Goal: Check status: Check status

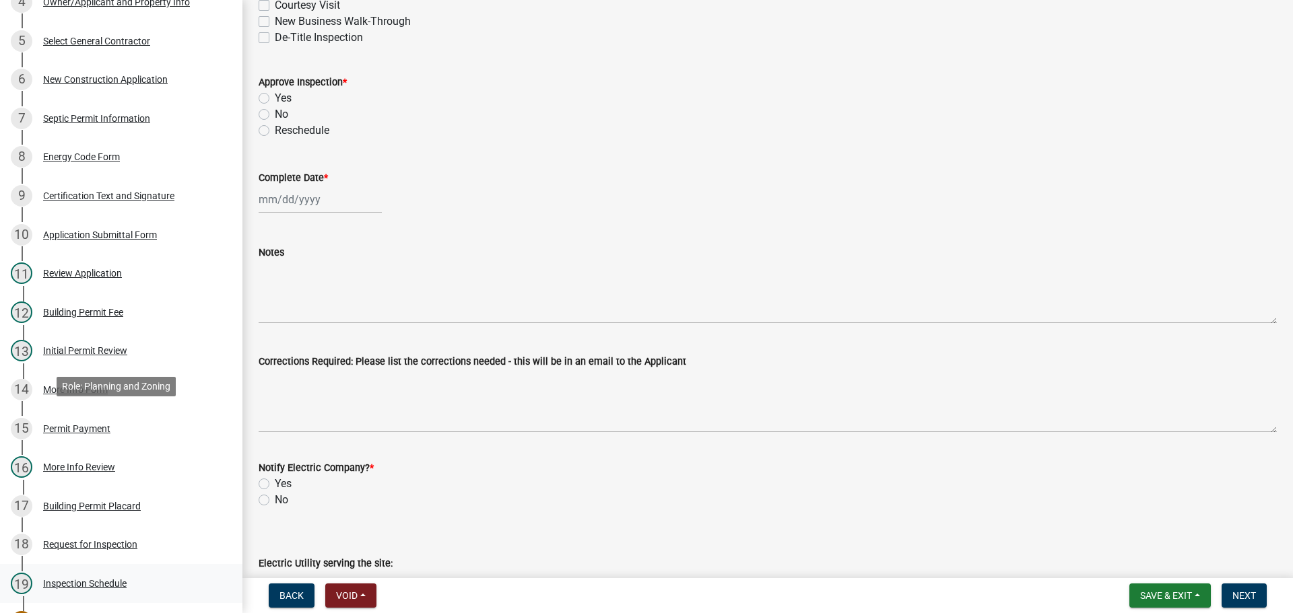
scroll to position [604, 0]
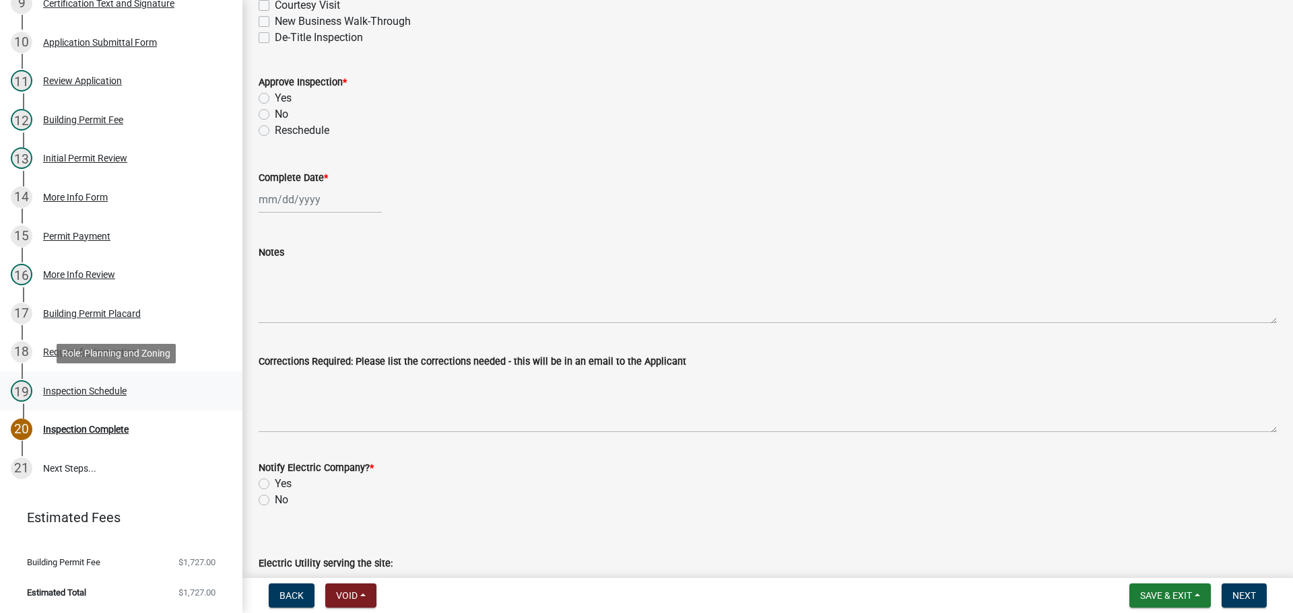
click at [107, 390] on div "Inspection Schedule" at bounding box center [84, 390] width 83 height 9
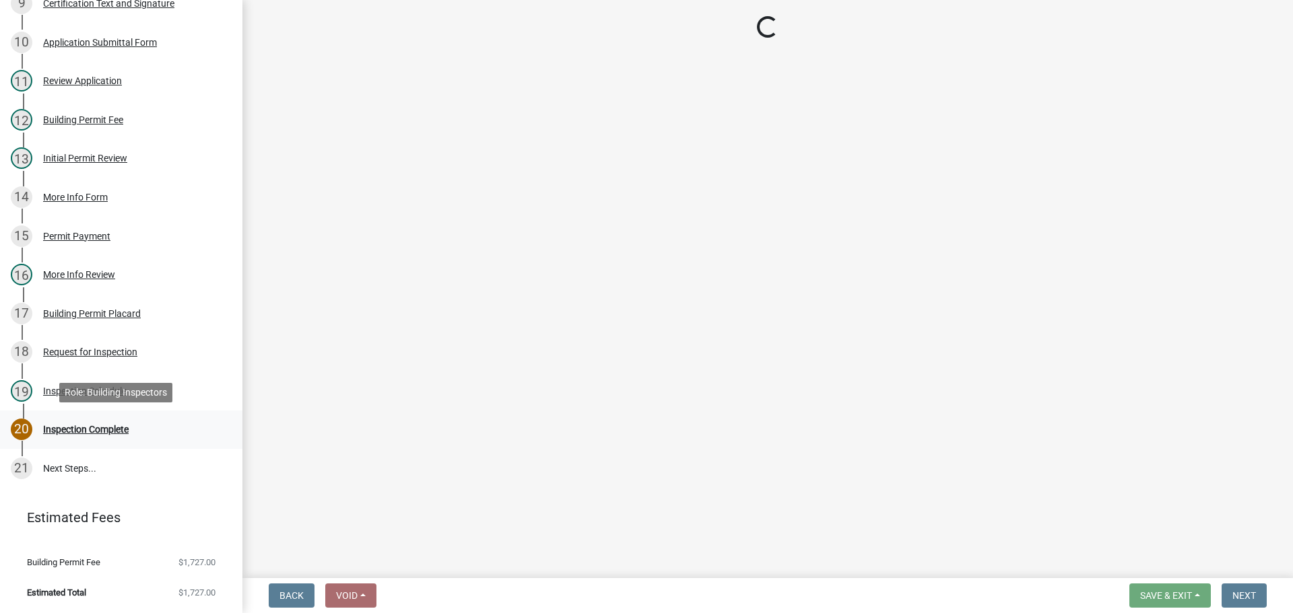
select select "56be3ac8-4e2d-49a7-9260-658958e29c03"
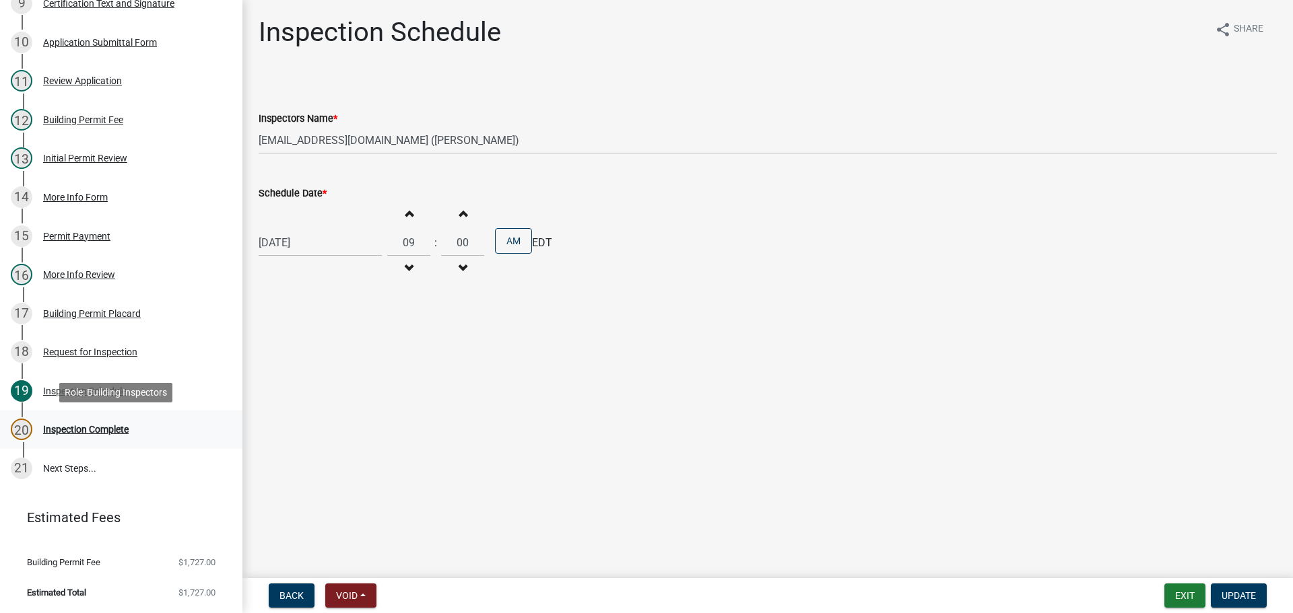
click at [93, 429] on div "Inspection Complete" at bounding box center [86, 429] width 86 height 9
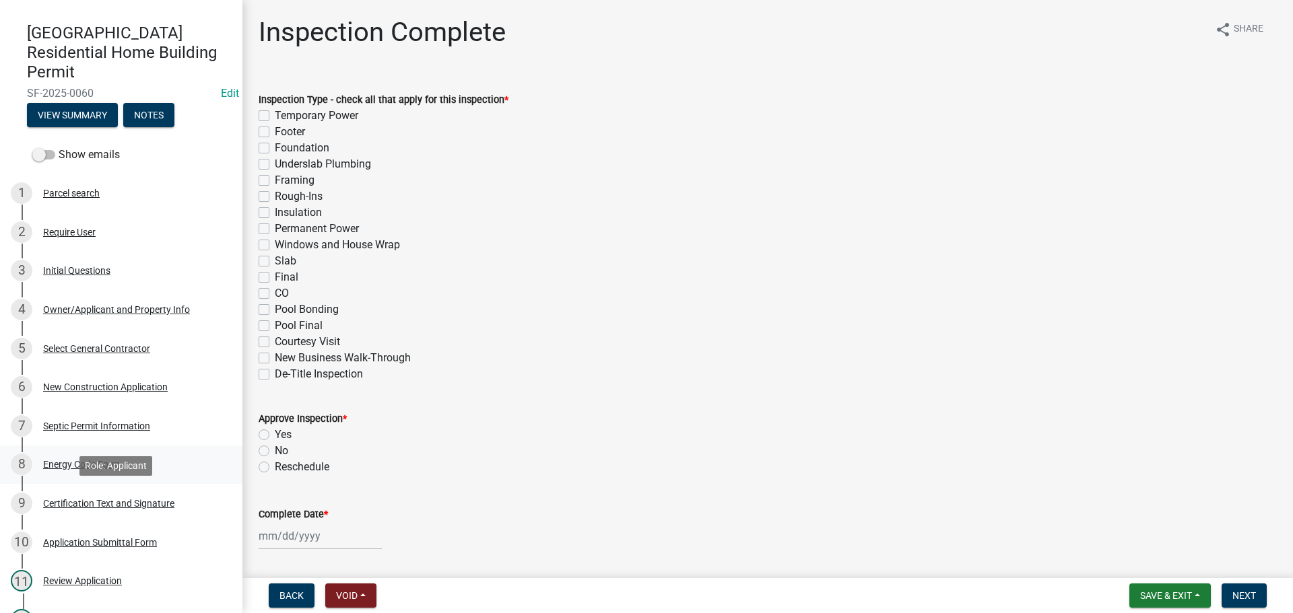
scroll to position [65, 0]
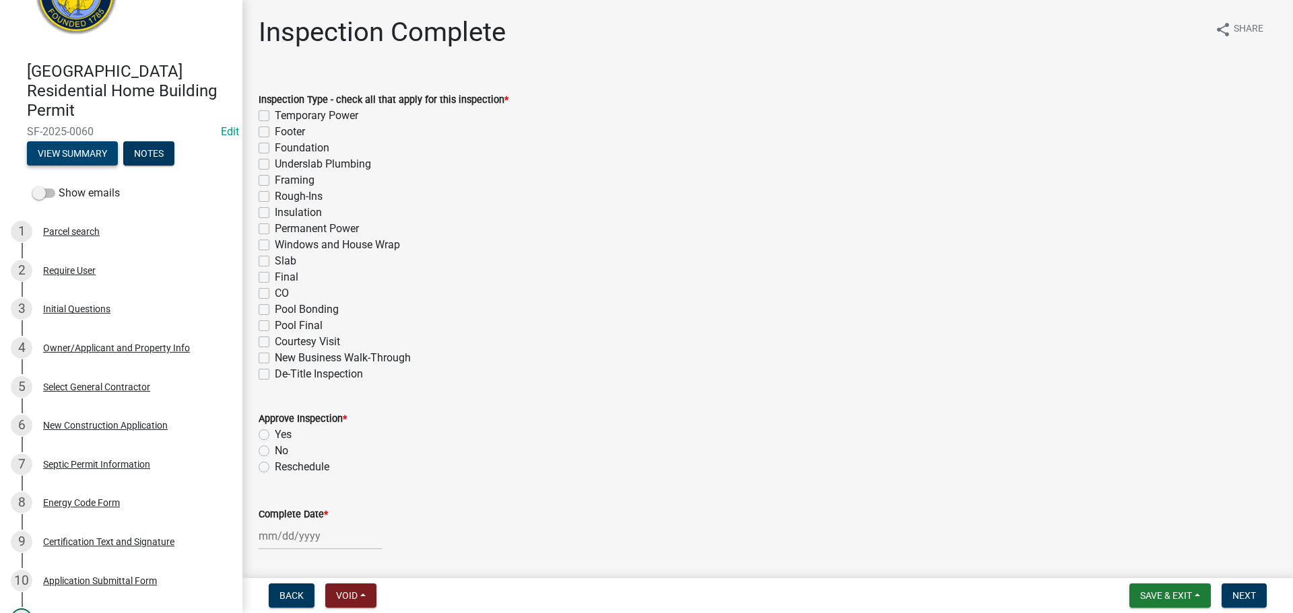
click at [79, 147] on button "View Summary" at bounding box center [72, 153] width 91 height 24
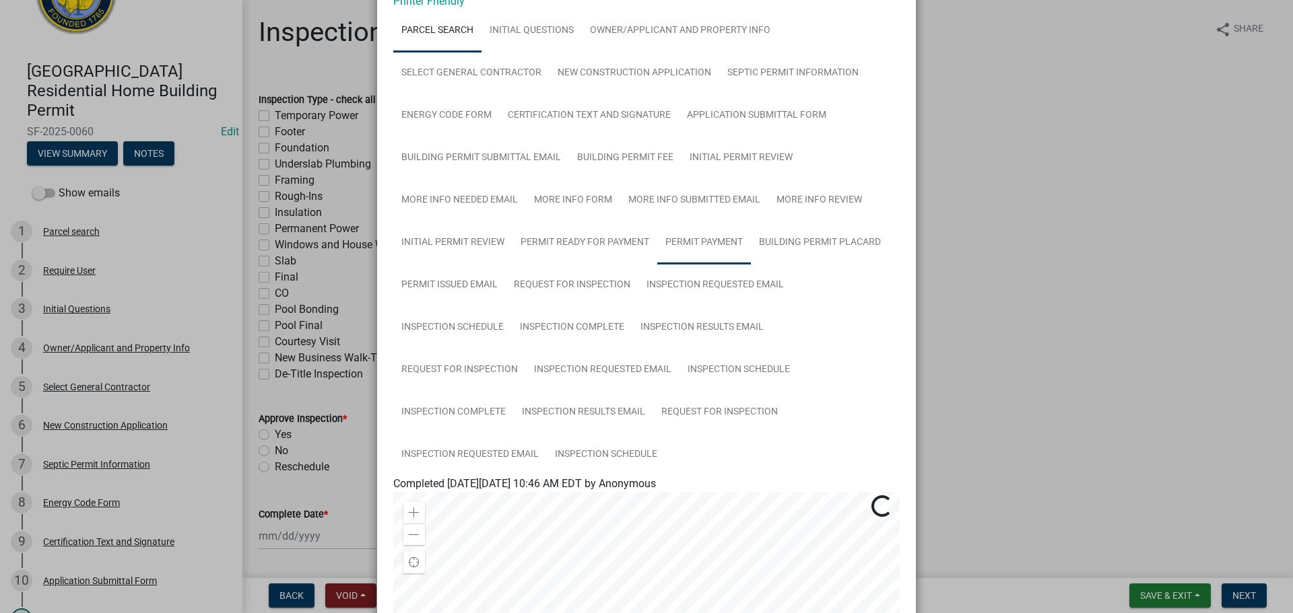
scroll to position [202, 0]
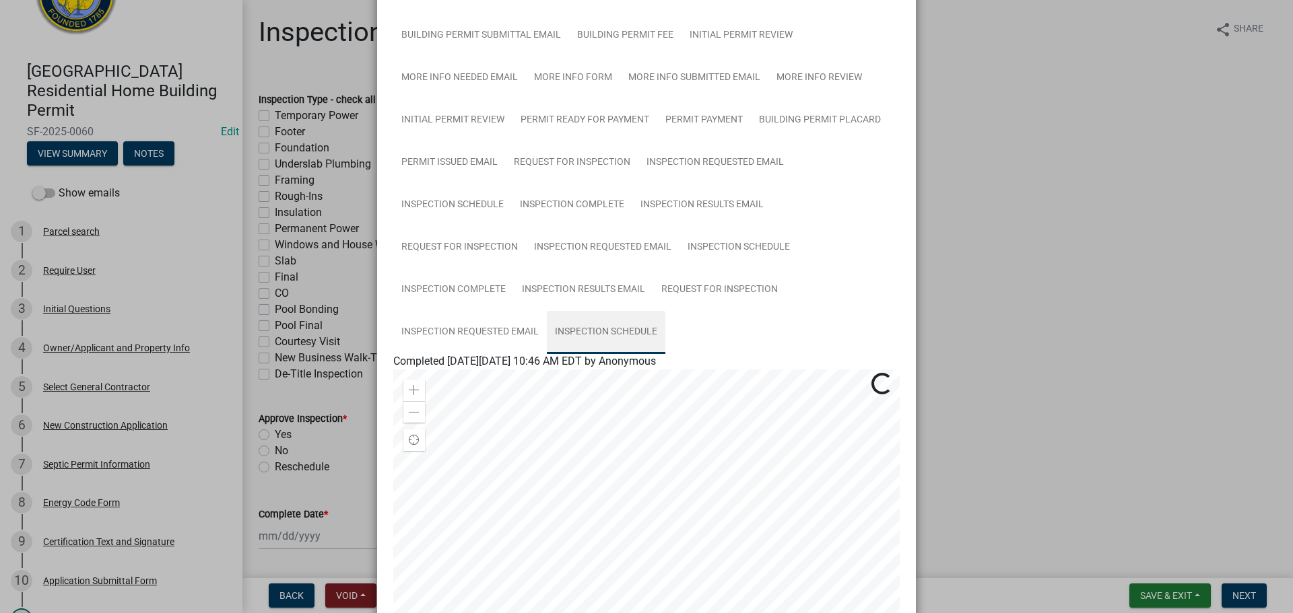
click at [613, 324] on link "Inspection Schedule" at bounding box center [606, 332] width 118 height 43
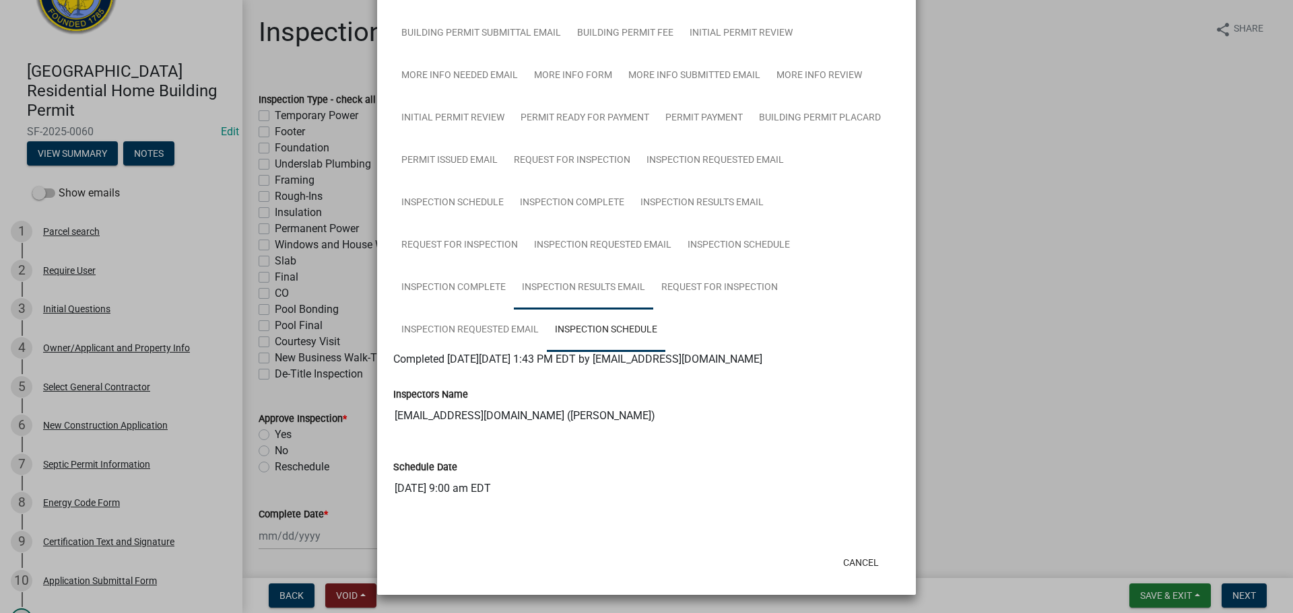
scroll to position [205, 0]
click at [987, 188] on ngb-modal-window "Summary × Printer Friendly Parcel search Initial Questions Owner/Applicant and …" at bounding box center [646, 306] width 1293 height 613
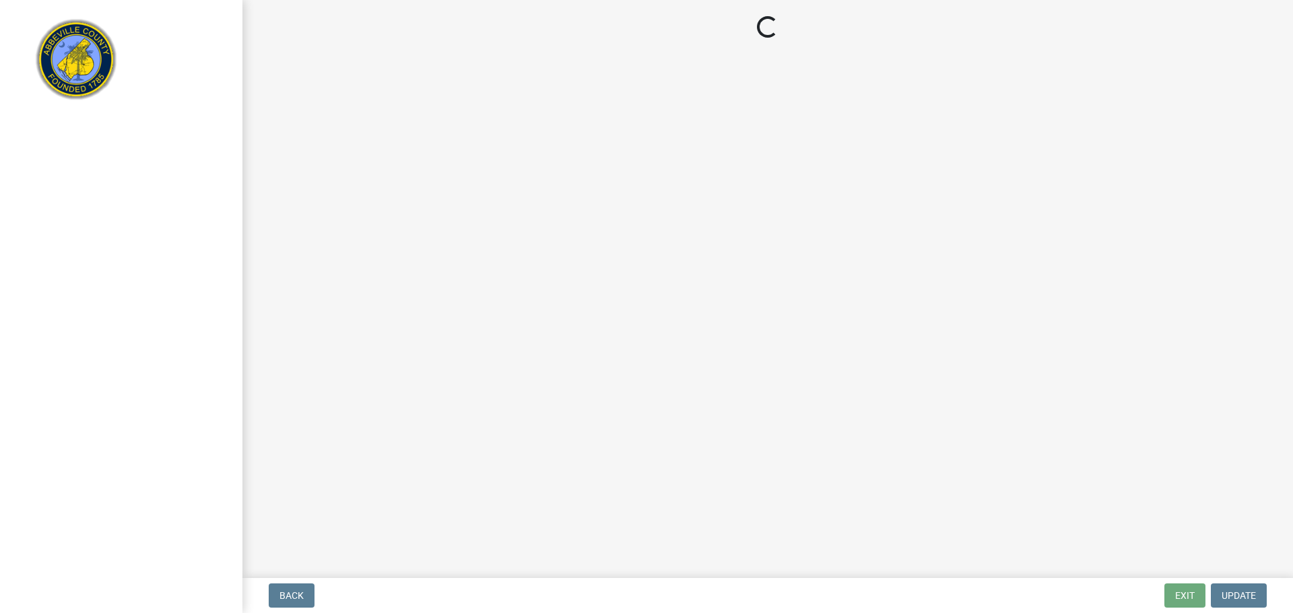
select select "3: 3"
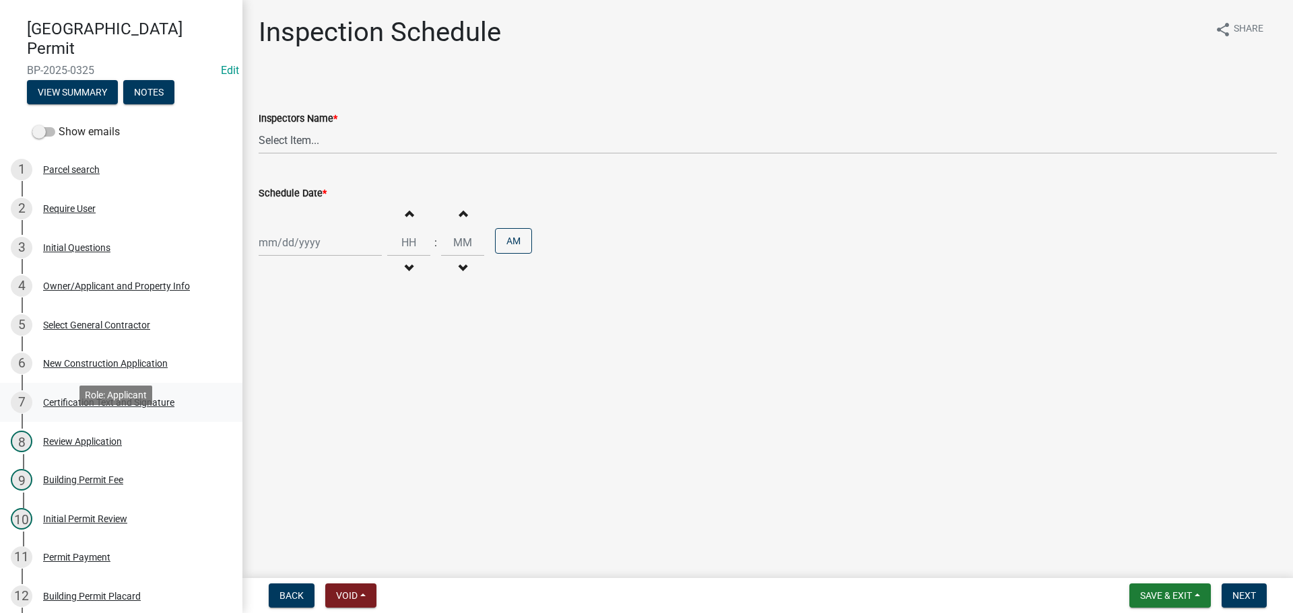
scroll to position [269, 0]
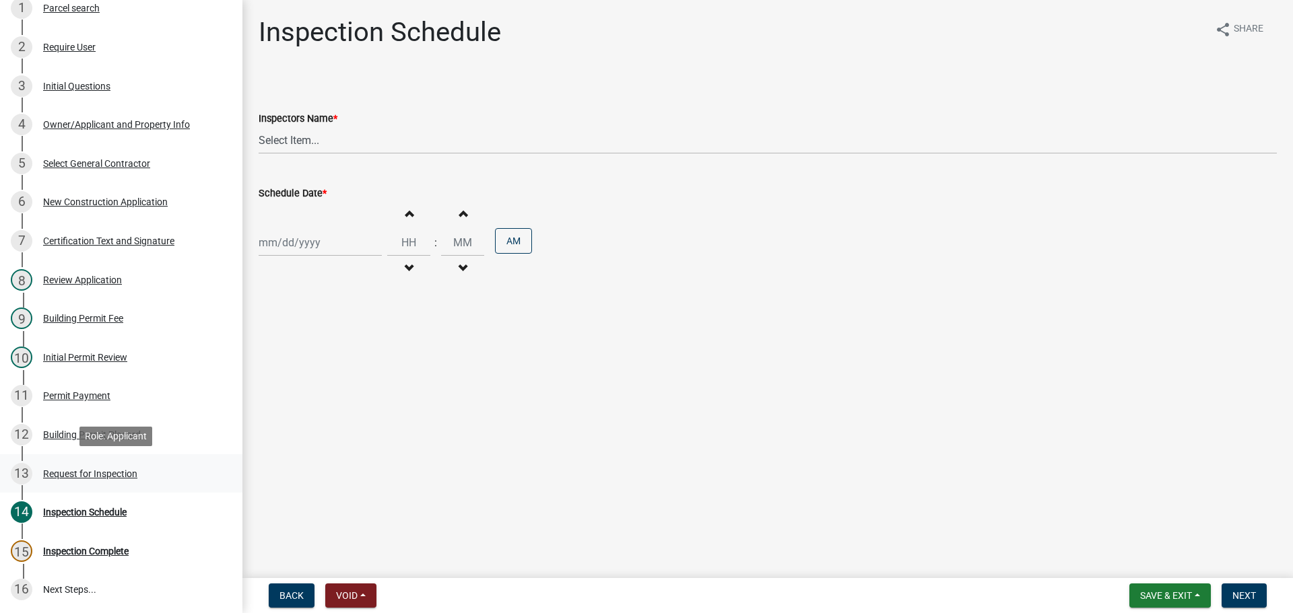
click at [107, 469] on div "Request for Inspection" at bounding box center [90, 473] width 94 height 9
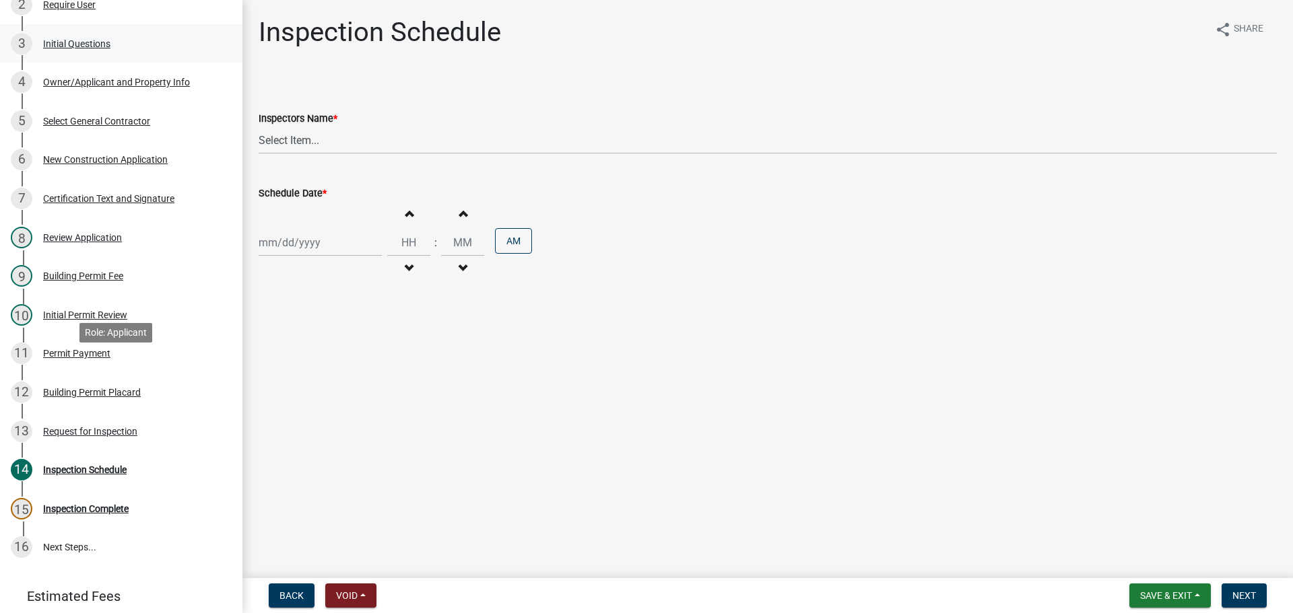
scroll to position [337, 0]
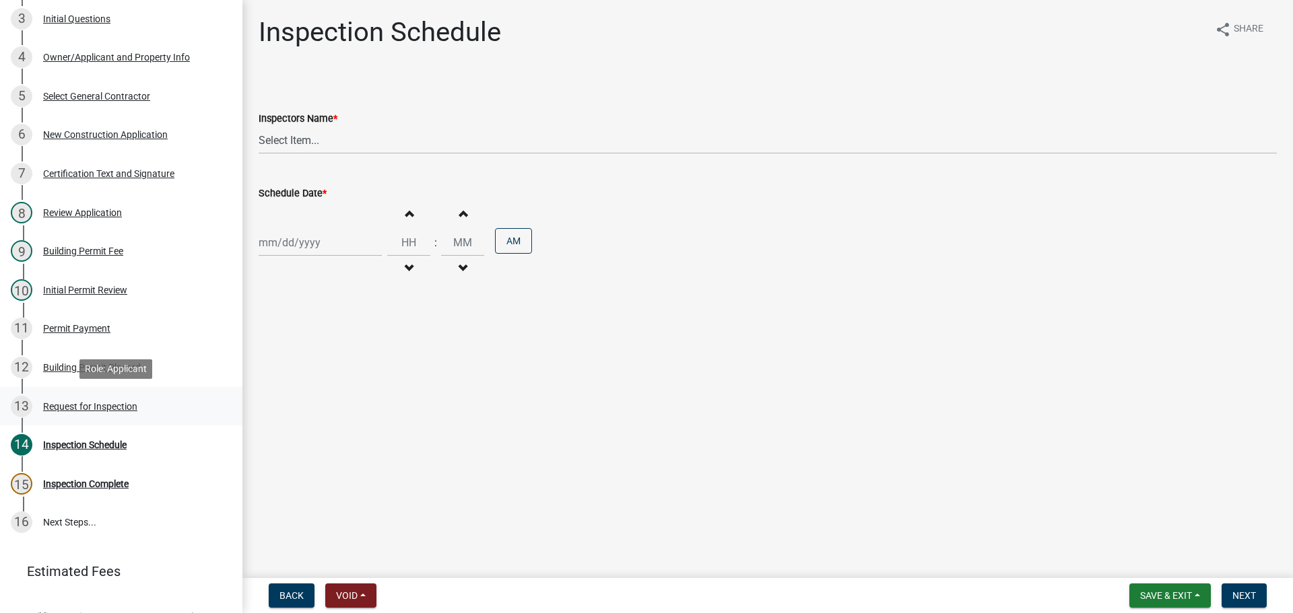
click at [108, 400] on div "13 Request for Inspection" at bounding box center [116, 407] width 210 height 22
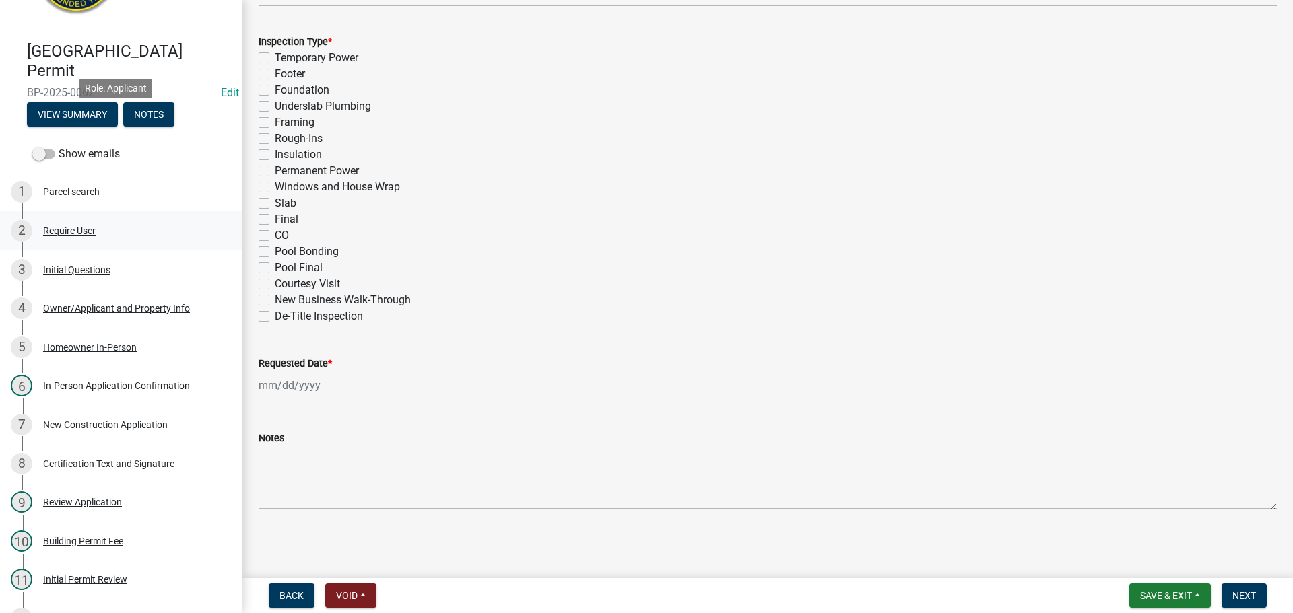
scroll to position [269, 0]
